Goal: Communication & Community: Ask a question

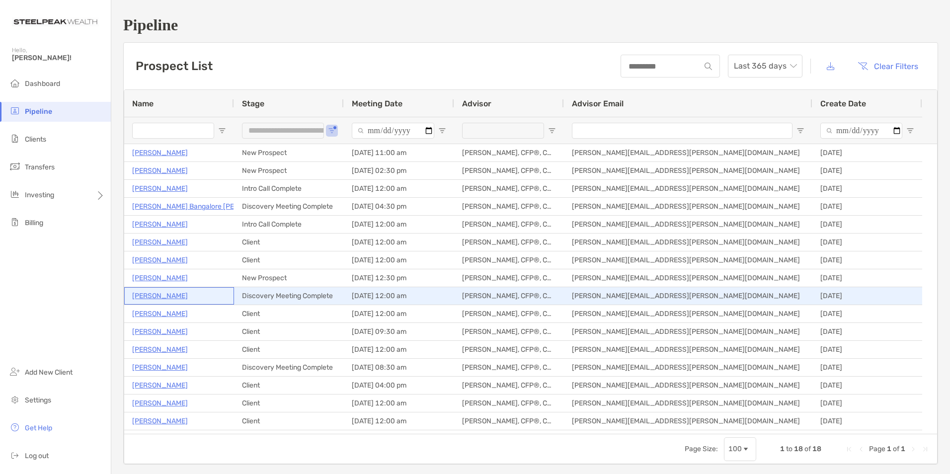
click at [162, 295] on p "[PERSON_NAME]" at bounding box center [160, 296] width 56 height 12
click at [160, 298] on p "[PERSON_NAME]" at bounding box center [160, 296] width 56 height 12
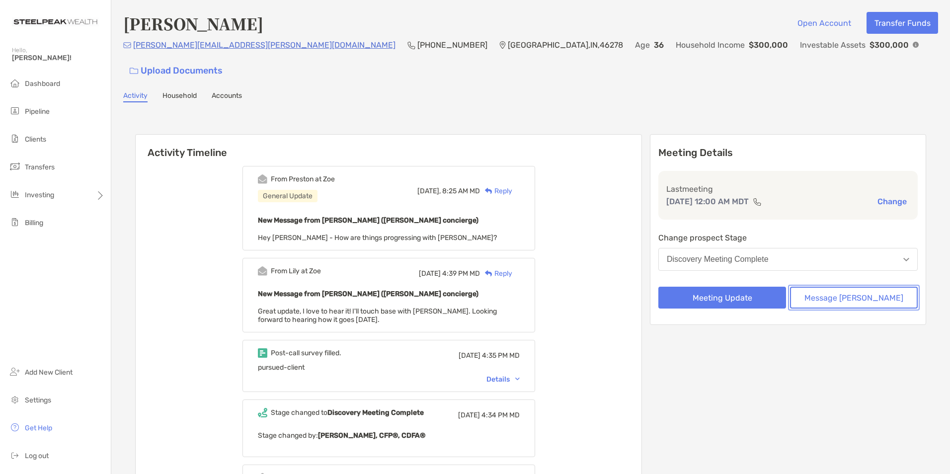
click at [865, 287] on button "Message [PERSON_NAME]" at bounding box center [854, 298] width 128 height 22
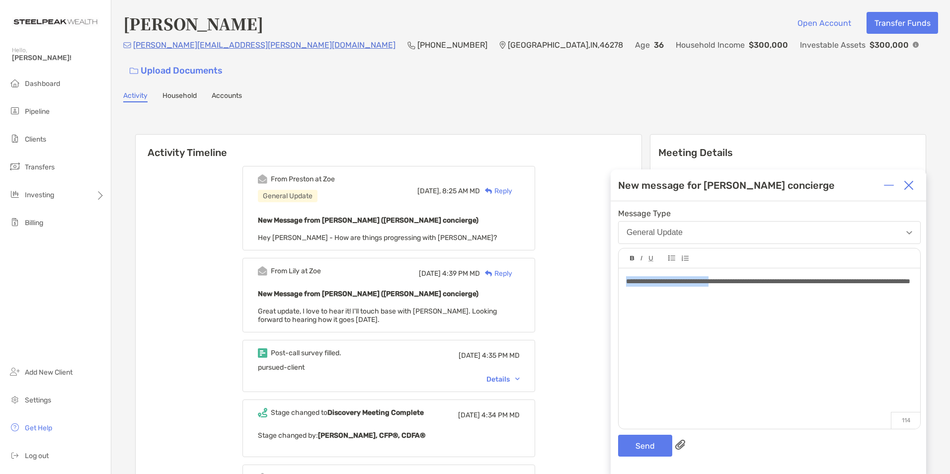
drag, startPoint x: 732, startPoint y: 280, endPoint x: 621, endPoint y: 281, distance: 111.8
click at [621, 281] on div "**********" at bounding box center [770, 343] width 302 height 151
click at [639, 446] on button "Send" at bounding box center [645, 446] width 54 height 22
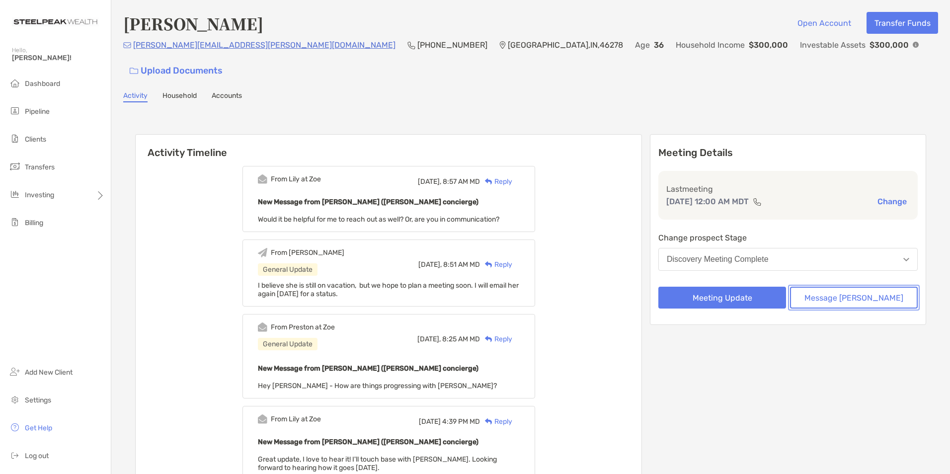
click at [856, 287] on button "Message [PERSON_NAME]" at bounding box center [854, 298] width 128 height 22
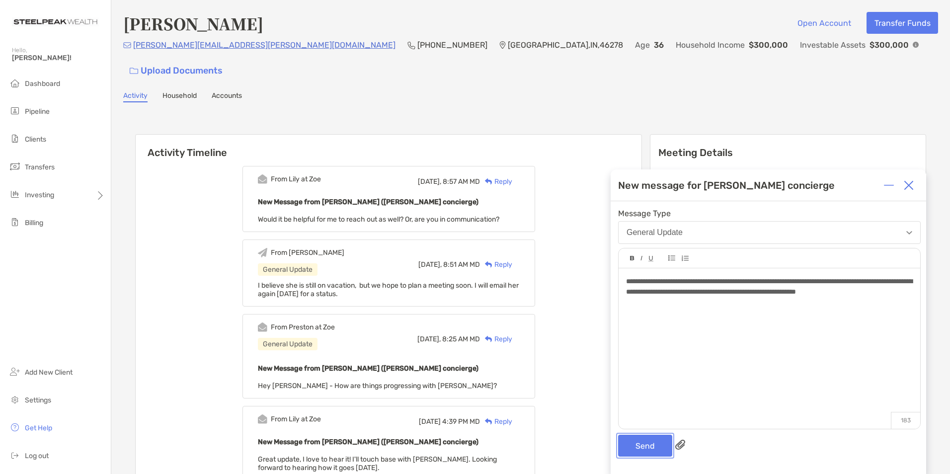
click at [650, 448] on button "Send" at bounding box center [645, 446] width 54 height 22
